Goal: Transaction & Acquisition: Book appointment/travel/reservation

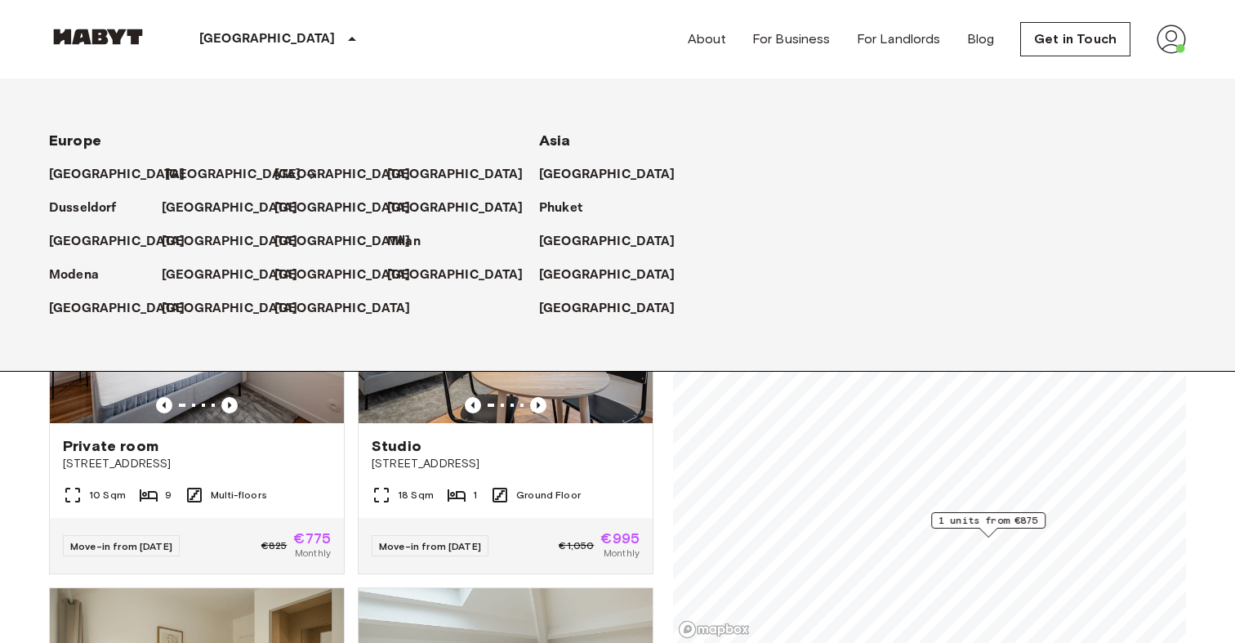
click at [194, 175] on p "[GEOGRAPHIC_DATA]" at bounding box center [233, 175] width 136 height 20
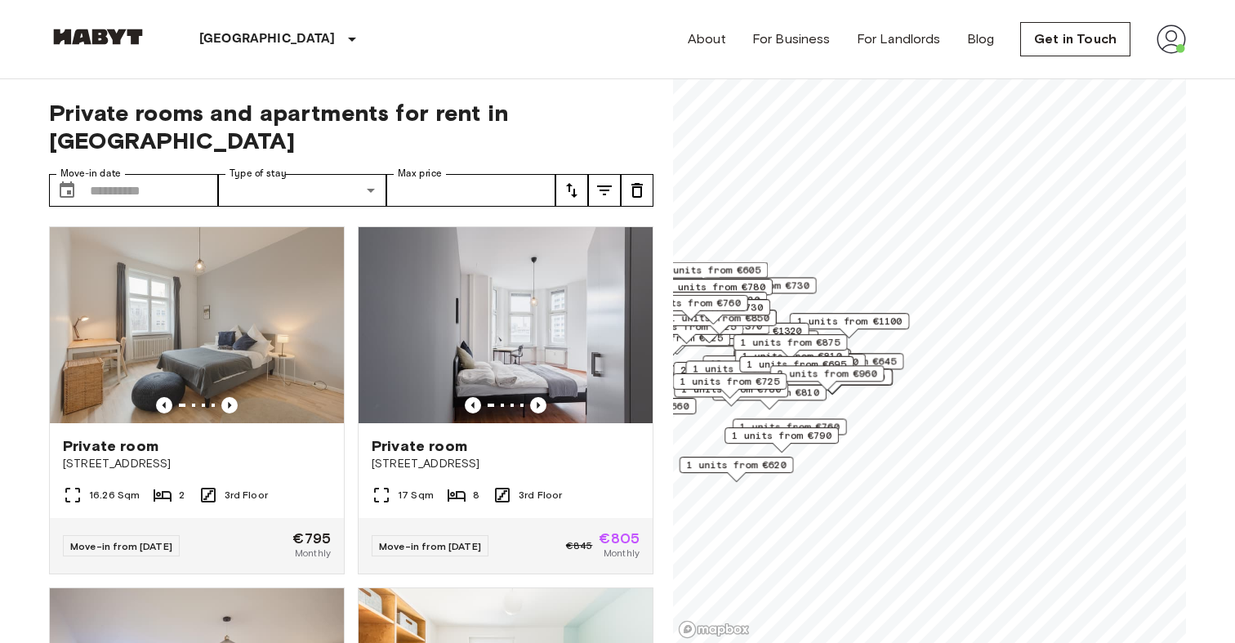
drag, startPoint x: 958, startPoint y: 448, endPoint x: 769, endPoint y: 451, distance: 188.6
click at [772, 452] on div "Map marker" at bounding box center [782, 448] width 20 height 10
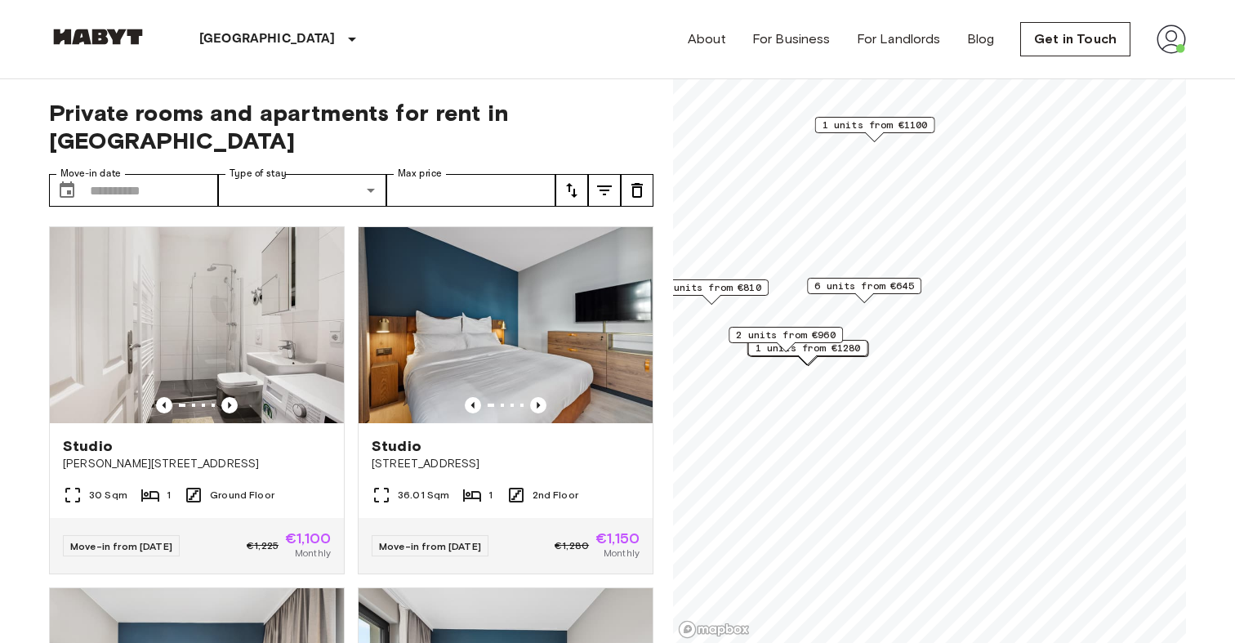
click at [857, 286] on span "6 units from €645" at bounding box center [864, 285] width 100 height 15
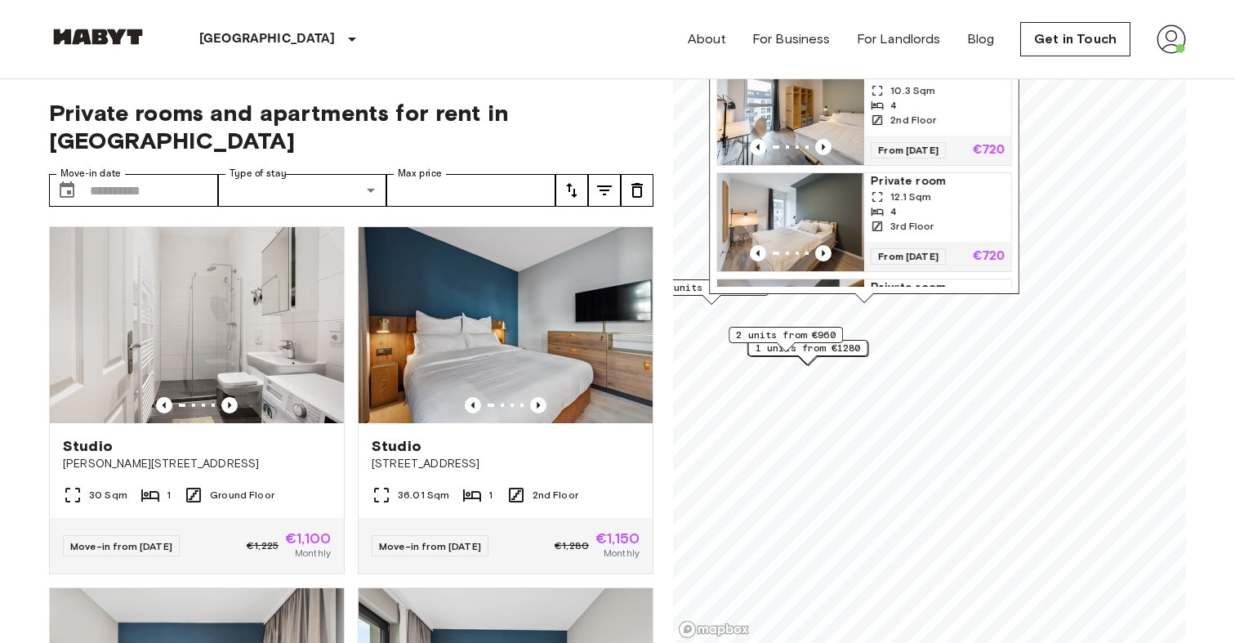
scroll to position [304, 0]
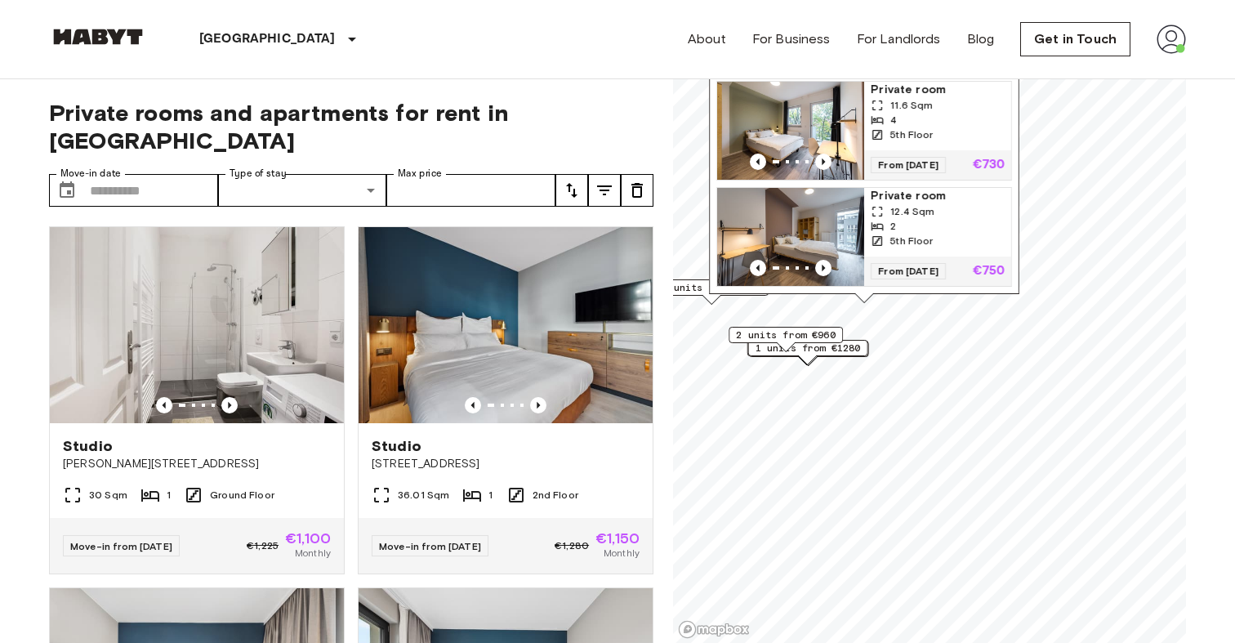
click at [923, 239] on span "5th Floor" at bounding box center [911, 241] width 42 height 15
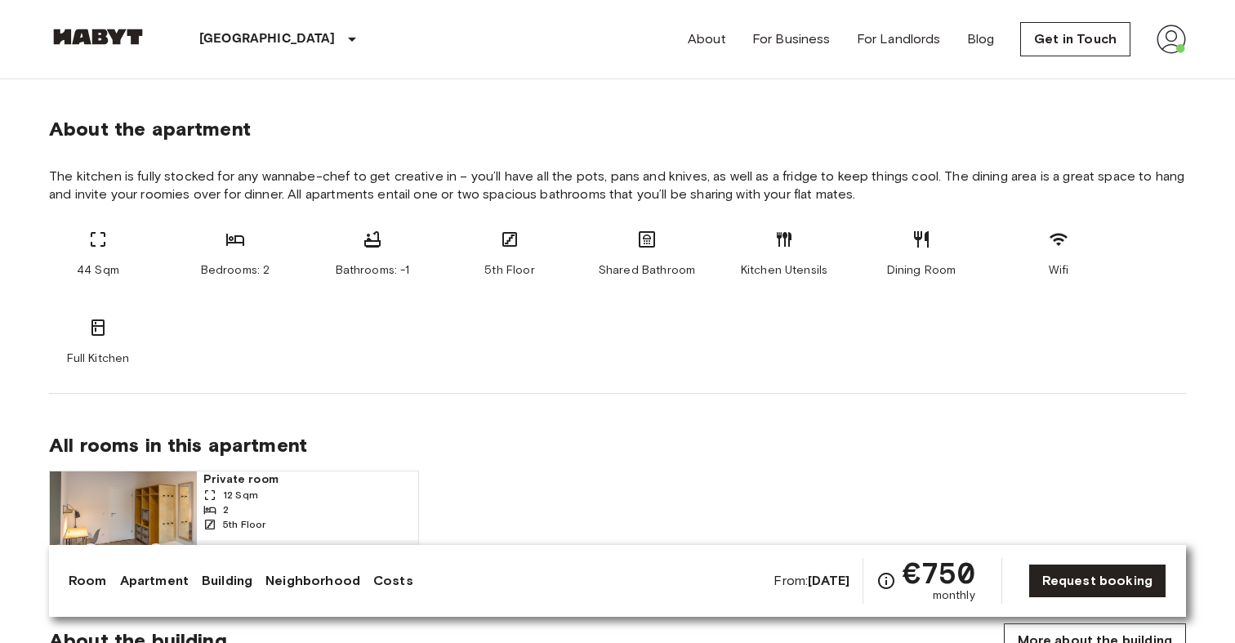
scroll to position [867, 0]
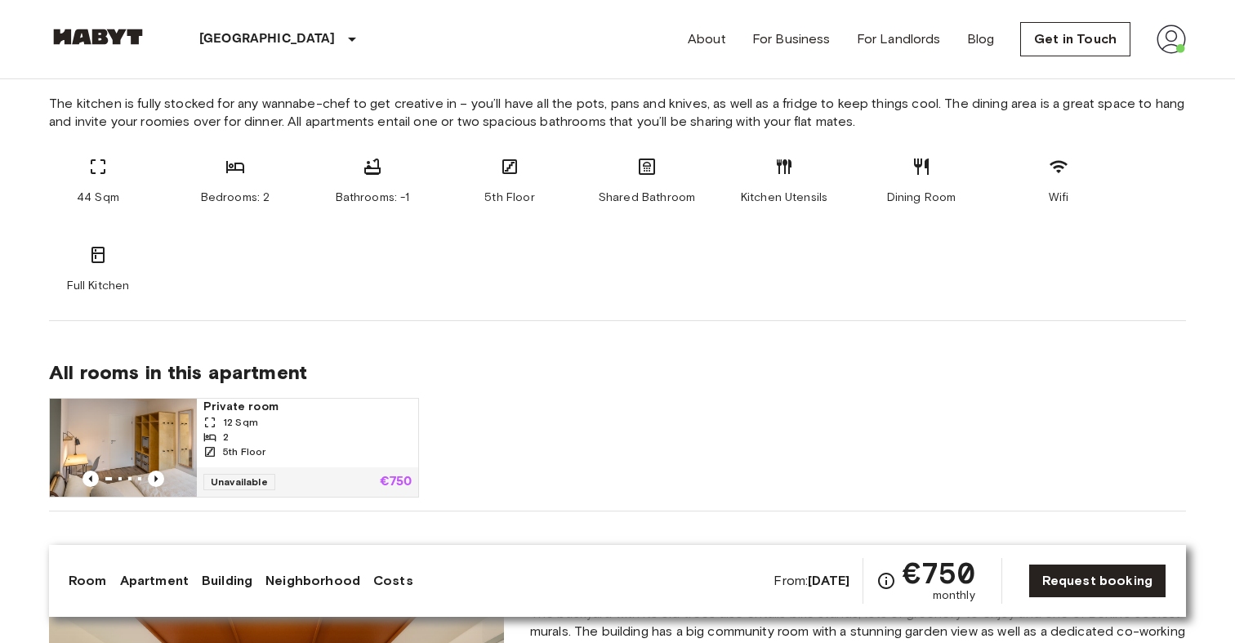
drag, startPoint x: 861, startPoint y: 581, endPoint x: 781, endPoint y: 572, distance: 81.3
click at [781, 572] on div "From: Dec 4 2025 €750 monthly" at bounding box center [873, 581] width 201 height 46
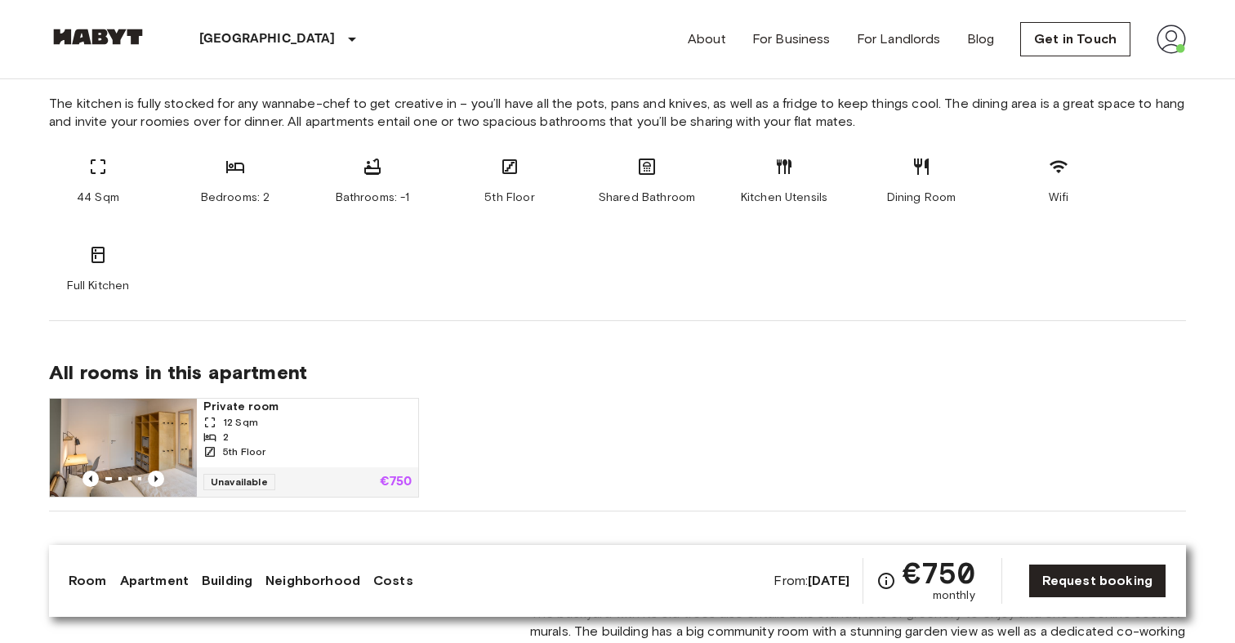
scroll to position [867, 0]
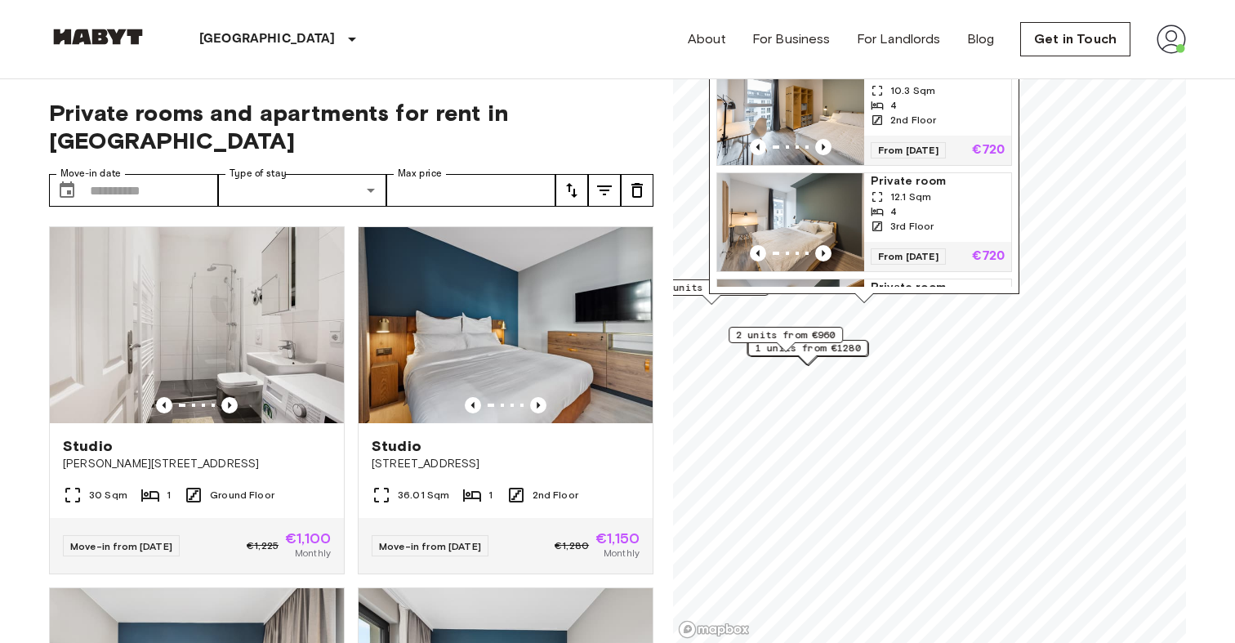
scroll to position [304, 0]
